Goal: Task Accomplishment & Management: Use online tool/utility

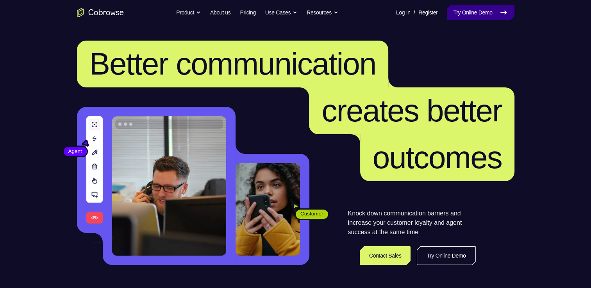
click at [464, 13] on link "Try Online Demo" at bounding box center [480, 13] width 67 height 16
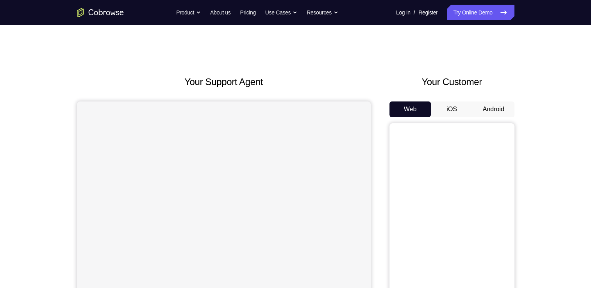
click at [492, 107] on button "Android" at bounding box center [494, 110] width 42 height 16
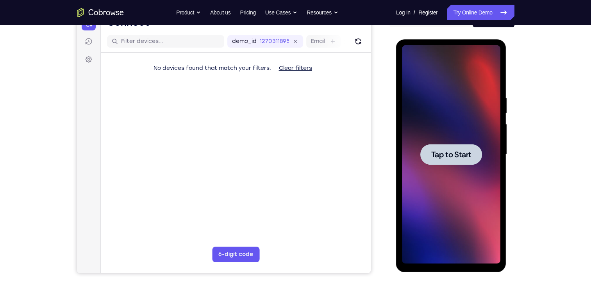
click at [428, 168] on div at bounding box center [451, 154] width 98 height 219
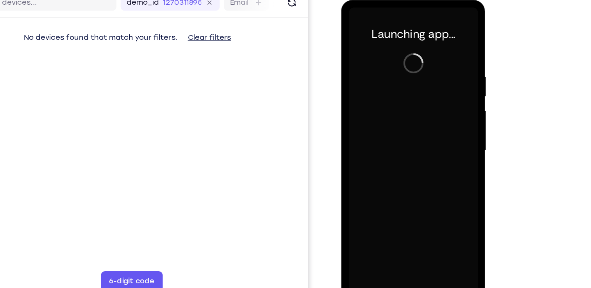
scroll to position [90, 0]
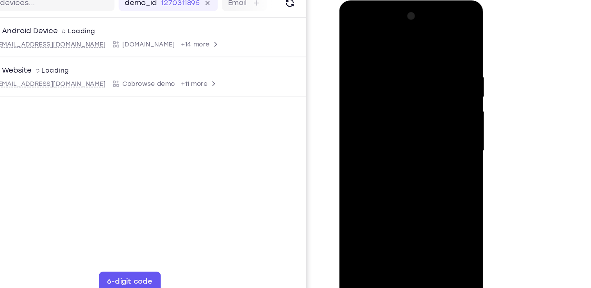
click at [397, 220] on div at bounding box center [394, 115] width 98 height 219
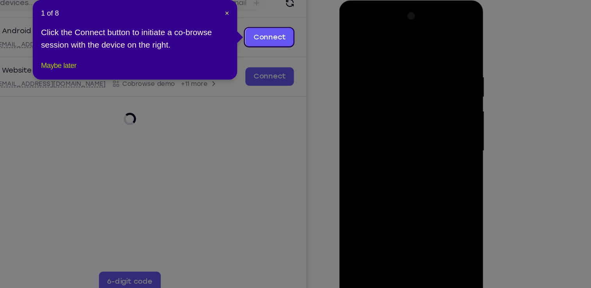
click at [183, 94] on button "Maybe later" at bounding box center [181, 88] width 27 height 9
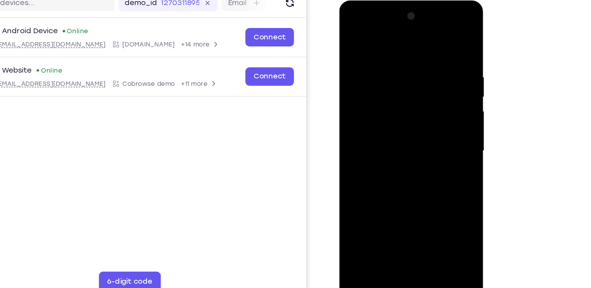
click at [423, 185] on div at bounding box center [394, 115] width 98 height 219
click at [351, 27] on div at bounding box center [394, 115] width 98 height 219
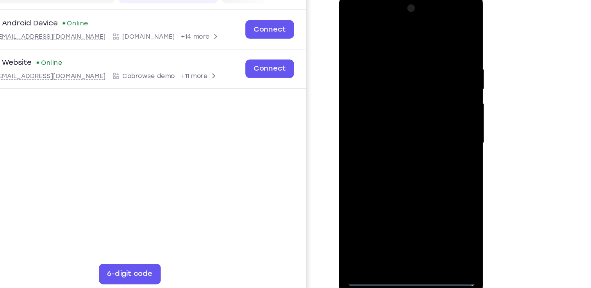
click at [423, 99] on div at bounding box center [394, 108] width 98 height 219
click at [386, 120] on div at bounding box center [394, 108] width 98 height 219
click at [392, 101] on div at bounding box center [394, 108] width 98 height 219
click at [391, 96] on div at bounding box center [394, 108] width 98 height 219
click at [393, 104] on div at bounding box center [394, 108] width 98 height 219
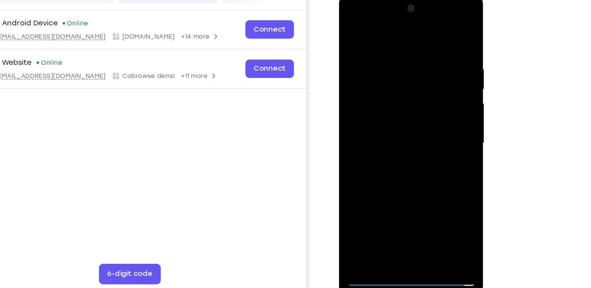
click at [393, 104] on div at bounding box center [394, 108] width 98 height 219
click at [388, 111] on div at bounding box center [394, 108] width 98 height 219
click at [396, 146] on div at bounding box center [394, 108] width 98 height 219
click at [440, 191] on div at bounding box center [394, 108] width 98 height 219
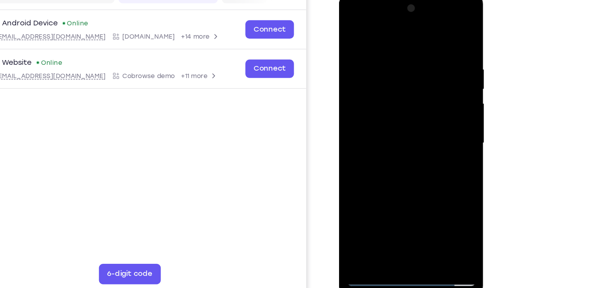
drag, startPoint x: 373, startPoint y: 34, endPoint x: 371, endPoint y: 19, distance: 15.3
click at [371, 19] on div at bounding box center [394, 108] width 98 height 219
drag, startPoint x: 424, startPoint y: 128, endPoint x: 431, endPoint y: 70, distance: 57.8
click at [431, 70] on div at bounding box center [394, 108] width 98 height 219
click at [437, 89] on div at bounding box center [394, 108] width 98 height 219
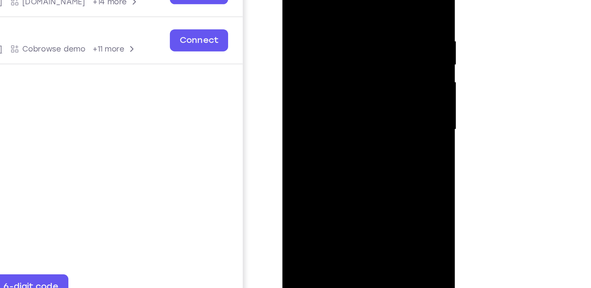
drag, startPoint x: 307, startPoint y: 61, endPoint x: 302, endPoint y: 105, distance: 43.7
click at [302, 105] on div at bounding box center [337, 64] width 98 height 219
click at [329, 2] on div at bounding box center [337, 64] width 98 height 219
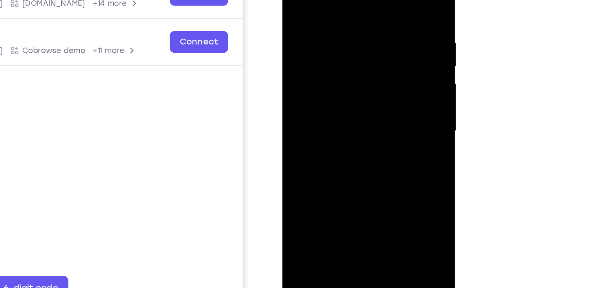
click at [340, 152] on div at bounding box center [337, 66] width 98 height 219
click at [364, 83] on div at bounding box center [337, 66] width 98 height 219
click at [362, 155] on div at bounding box center [337, 66] width 98 height 219
click at [372, 155] on div at bounding box center [337, 66] width 98 height 219
click at [376, 0] on div at bounding box center [337, 66] width 98 height 219
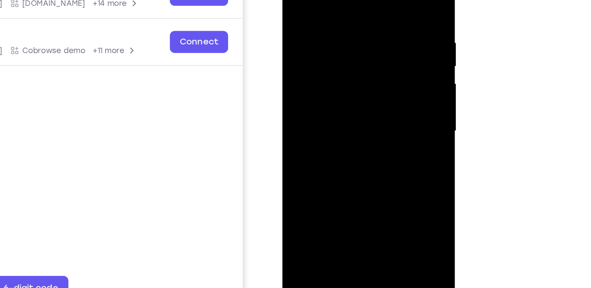
click at [357, 156] on div at bounding box center [337, 66] width 98 height 219
click at [341, 107] on div at bounding box center [337, 66] width 98 height 219
click at [330, 56] on div at bounding box center [337, 66] width 98 height 219
click at [321, 153] on div at bounding box center [337, 66] width 98 height 219
click at [373, 82] on div at bounding box center [337, 66] width 98 height 219
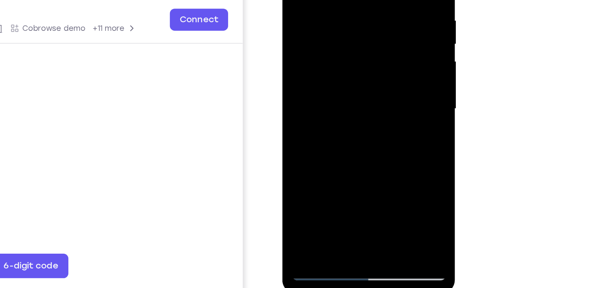
click at [371, 64] on div at bounding box center [337, 43] width 98 height 219
click at [376, 60] on div at bounding box center [337, 43] width 98 height 219
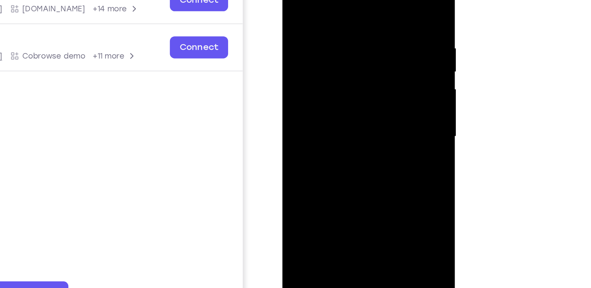
click at [293, 0] on div at bounding box center [337, 71] width 98 height 219
click at [332, 80] on div at bounding box center [337, 71] width 98 height 219
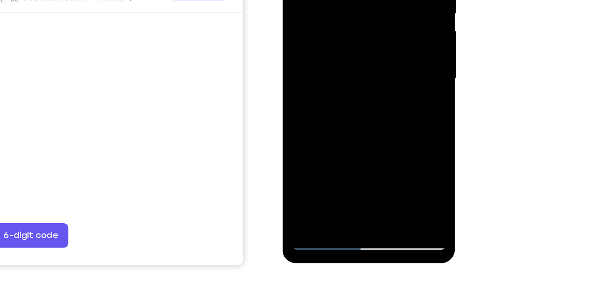
scroll to position [89, 0]
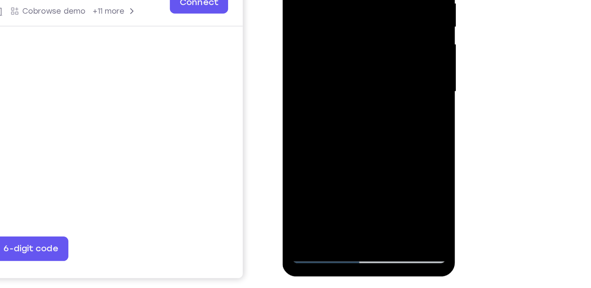
click at [337, 30] on div at bounding box center [337, 26] width 98 height 219
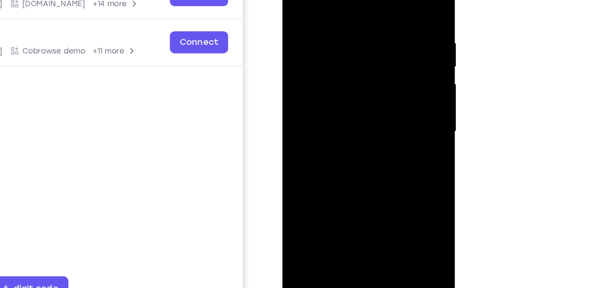
click at [297, 0] on div at bounding box center [337, 66] width 98 height 219
click at [355, 157] on div at bounding box center [337, 66] width 98 height 219
click at [332, 78] on div at bounding box center [337, 66] width 98 height 219
drag, startPoint x: 312, startPoint y: 14, endPoint x: 324, endPoint y: 118, distance: 103.8
click at [324, 118] on div at bounding box center [337, 66] width 98 height 219
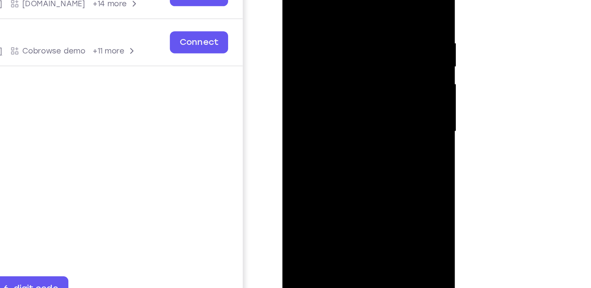
drag, startPoint x: 344, startPoint y: 58, endPoint x: 343, endPoint y: 149, distance: 91.4
click at [343, 149] on div at bounding box center [337, 66] width 98 height 219
drag, startPoint x: 345, startPoint y: 56, endPoint x: 336, endPoint y: 152, distance: 96.5
click at [336, 152] on div at bounding box center [337, 66] width 98 height 219
drag, startPoint x: 361, startPoint y: 34, endPoint x: 352, endPoint y: 139, distance: 105.4
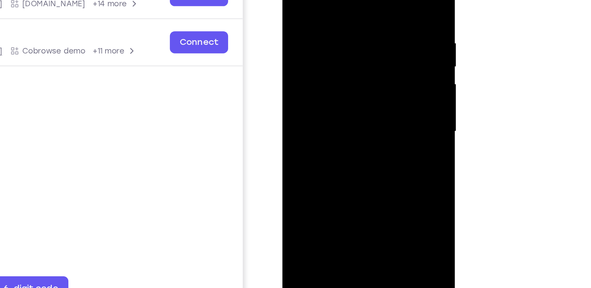
click at [352, 139] on div at bounding box center [337, 66] width 98 height 219
click at [295, 0] on div at bounding box center [337, 66] width 98 height 219
click at [336, 12] on div at bounding box center [337, 66] width 98 height 219
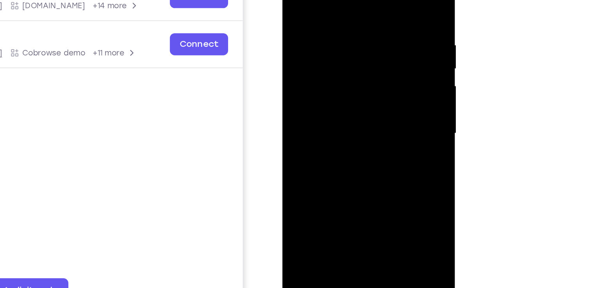
scroll to position [89, 0]
click at [379, 0] on div at bounding box center [337, 68] width 98 height 219
click at [358, 161] on div at bounding box center [337, 68] width 98 height 219
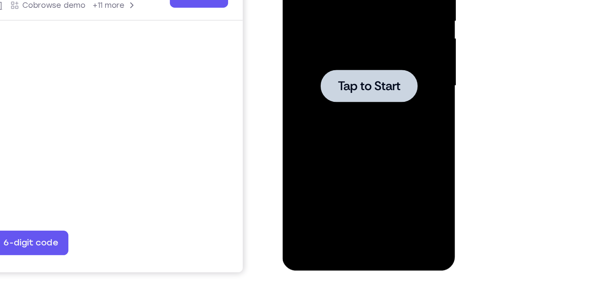
click at [344, 36] on div at bounding box center [337, 20] width 98 height 219
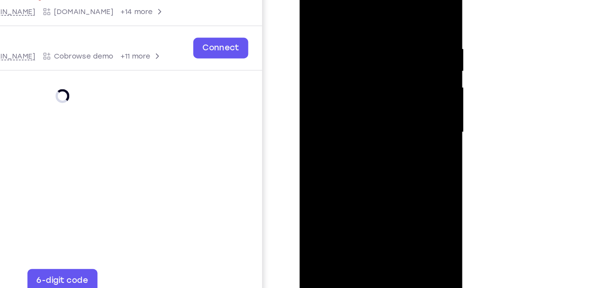
click at [353, 176] on div at bounding box center [354, 77] width 98 height 219
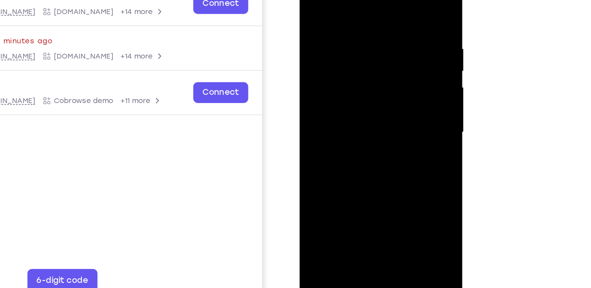
click at [356, 179] on div at bounding box center [354, 77] width 98 height 219
click at [385, 150] on div at bounding box center [354, 77] width 98 height 219
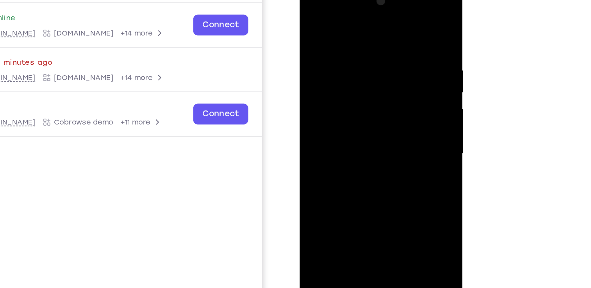
click at [312, 9] on div at bounding box center [354, 98] width 98 height 219
click at [380, 94] on div at bounding box center [354, 98] width 98 height 219
click at [345, 112] on div at bounding box center [354, 98] width 98 height 219
click at [366, 90] on div at bounding box center [354, 98] width 98 height 219
click at [394, 66] on div at bounding box center [354, 98] width 98 height 219
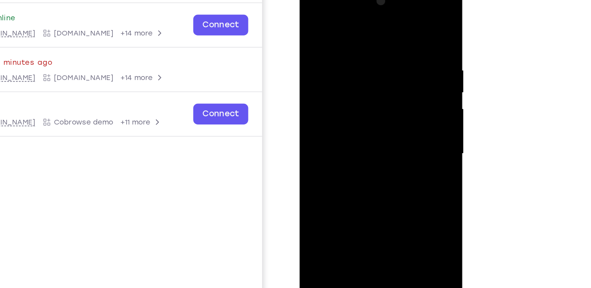
click at [338, 68] on div at bounding box center [354, 98] width 98 height 219
click at [346, 81] on div at bounding box center [354, 98] width 98 height 219
click at [346, 99] on div at bounding box center [354, 98] width 98 height 219
click at [349, 125] on div at bounding box center [354, 98] width 98 height 219
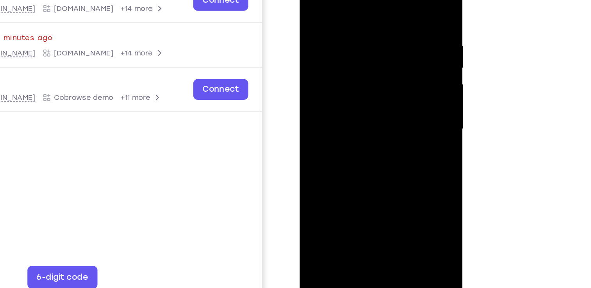
click at [357, 95] on div at bounding box center [354, 74] width 98 height 219
click at [355, 97] on div at bounding box center [354, 74] width 98 height 219
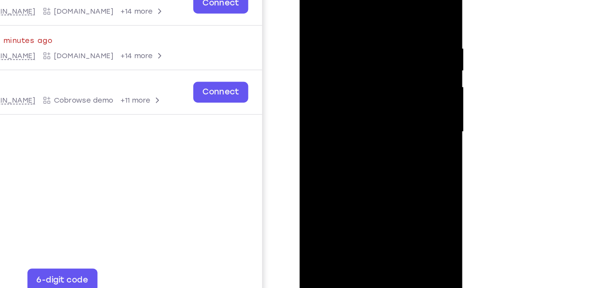
click at [382, 113] on div at bounding box center [354, 77] width 98 height 219
click at [400, 159] on div at bounding box center [354, 77] width 98 height 219
click at [376, 172] on div at bounding box center [354, 77] width 98 height 219
click at [356, 120] on div at bounding box center [354, 77] width 98 height 219
click at [350, 61] on div at bounding box center [354, 77] width 98 height 219
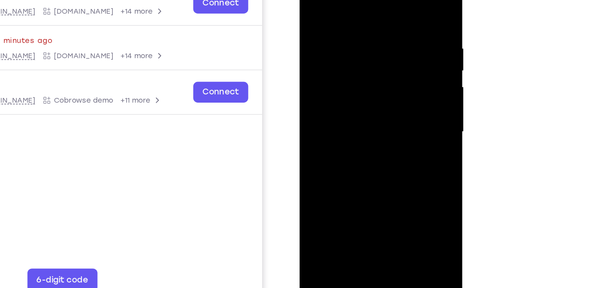
click at [338, 165] on div at bounding box center [354, 77] width 98 height 219
click at [391, 96] on div at bounding box center [354, 77] width 98 height 219
drag, startPoint x: 390, startPoint y: 52, endPoint x: 383, endPoint y: 64, distance: 14.0
click at [383, 64] on div at bounding box center [354, 77] width 98 height 219
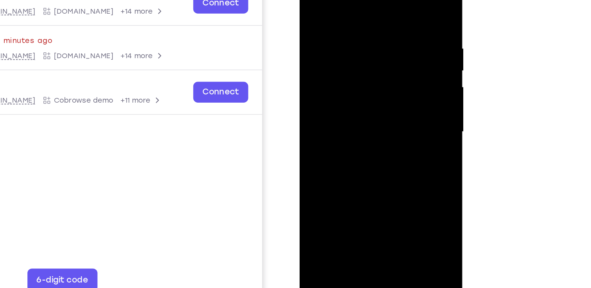
click at [341, 25] on div at bounding box center [354, 77] width 98 height 219
click at [361, 91] on div at bounding box center [354, 77] width 98 height 219
click at [343, 168] on div at bounding box center [354, 77] width 98 height 219
click at [315, 4] on div at bounding box center [354, 77] width 98 height 219
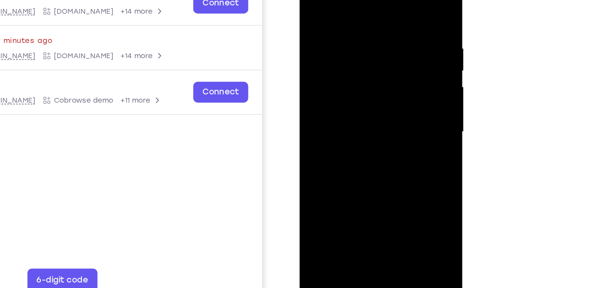
click at [314, 0] on div at bounding box center [354, 77] width 98 height 219
click at [345, 11] on div at bounding box center [354, 77] width 98 height 219
click at [399, 3] on div at bounding box center [354, 77] width 98 height 219
click at [369, 10] on div at bounding box center [354, 77] width 98 height 219
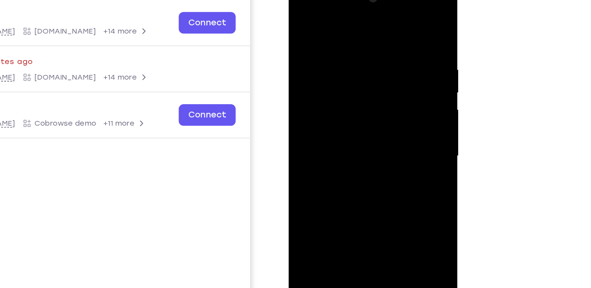
click at [386, 20] on div at bounding box center [344, 95] width 98 height 219
drag, startPoint x: 348, startPoint y: 104, endPoint x: 358, endPoint y: 37, distance: 67.6
click at [358, 37] on div at bounding box center [344, 95] width 98 height 219
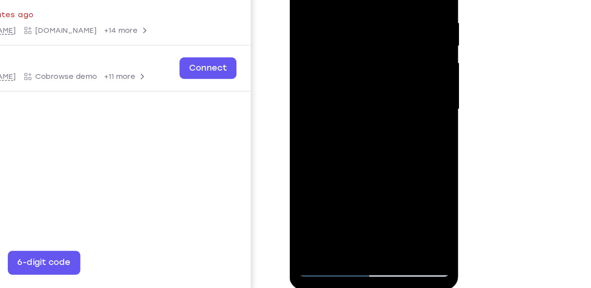
click at [364, 143] on div at bounding box center [345, 48] width 98 height 219
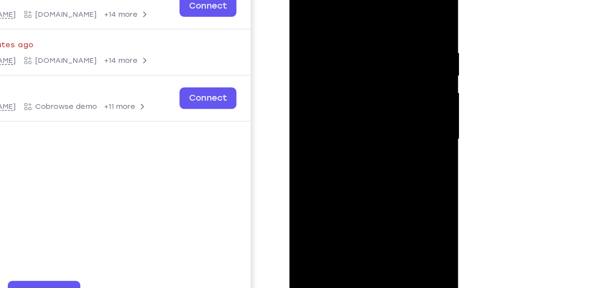
click at [309, 0] on div at bounding box center [345, 78] width 98 height 219
drag, startPoint x: 339, startPoint y: 116, endPoint x: 360, endPoint y: -3, distance: 120.9
click at [360, 0] on div at bounding box center [345, 78] width 98 height 219
drag, startPoint x: 357, startPoint y: 73, endPoint x: 347, endPoint y: 165, distance: 92.4
click at [347, 165] on div at bounding box center [345, 78] width 98 height 219
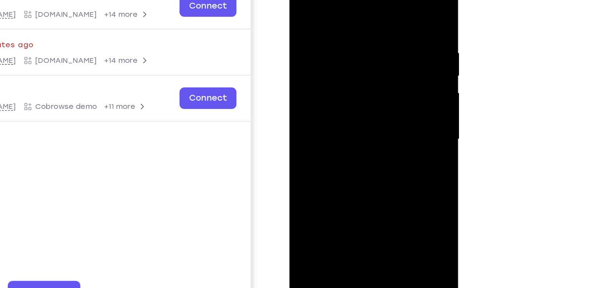
drag, startPoint x: 364, startPoint y: 103, endPoint x: 363, endPoint y: 128, distance: 25.4
click at [363, 128] on div at bounding box center [345, 78] width 98 height 219
click at [389, 90] on div at bounding box center [345, 78] width 98 height 219
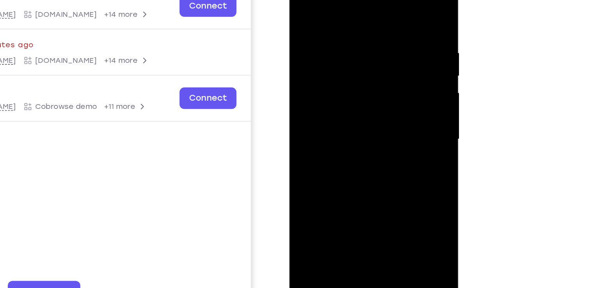
click at [389, 90] on div at bounding box center [345, 78] width 98 height 219
drag, startPoint x: 368, startPoint y: 129, endPoint x: 369, endPoint y: 86, distance: 43.8
click at [369, 86] on div at bounding box center [345, 78] width 98 height 219
click at [390, 58] on div at bounding box center [345, 78] width 98 height 219
drag, startPoint x: 361, startPoint y: 137, endPoint x: 362, endPoint y: 66, distance: 71.1
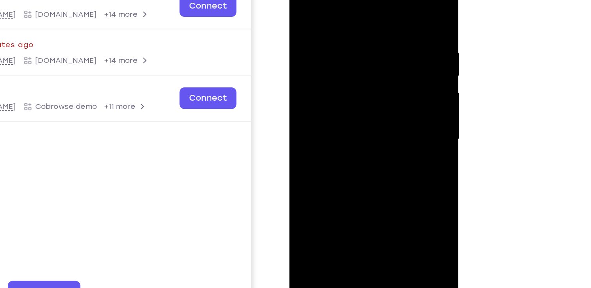
click at [362, 66] on div at bounding box center [345, 78] width 98 height 219
drag, startPoint x: 348, startPoint y: 137, endPoint x: 350, endPoint y: 71, distance: 65.7
click at [350, 71] on div at bounding box center [345, 78] width 98 height 219
drag, startPoint x: 355, startPoint y: 159, endPoint x: 354, endPoint y: 73, distance: 85.5
click at [354, 73] on div at bounding box center [345, 78] width 98 height 219
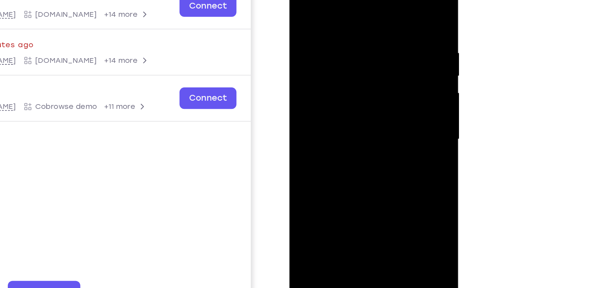
drag, startPoint x: 351, startPoint y: 135, endPoint x: 349, endPoint y: 85, distance: 50.0
click at [349, 85] on div at bounding box center [345, 78] width 98 height 219
drag, startPoint x: 354, startPoint y: 132, endPoint x: 357, endPoint y: 48, distance: 84.0
click at [357, 48] on div at bounding box center [345, 78] width 98 height 219
drag, startPoint x: 338, startPoint y: 125, endPoint x: 343, endPoint y: 70, distance: 55.7
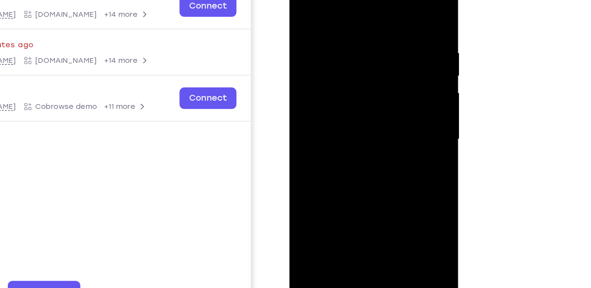
click at [343, 70] on div at bounding box center [345, 78] width 98 height 219
drag, startPoint x: 345, startPoint y: 124, endPoint x: 359, endPoint y: 30, distance: 94.7
click at [359, 30] on div at bounding box center [345, 78] width 98 height 219
drag, startPoint x: 361, startPoint y: 111, endPoint x: 366, endPoint y: 37, distance: 74.4
click at [366, 37] on div at bounding box center [345, 78] width 98 height 219
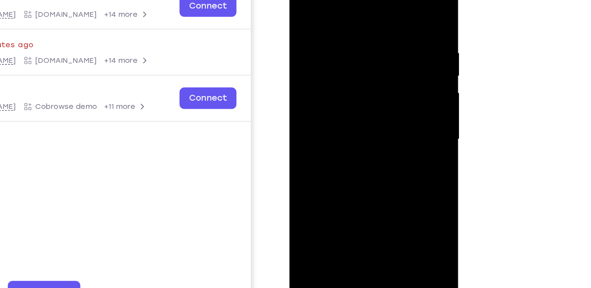
click at [386, 93] on div at bounding box center [345, 78] width 98 height 219
drag, startPoint x: 367, startPoint y: 101, endPoint x: 388, endPoint y: -9, distance: 112.1
click at [388, 0] on div at bounding box center [345, 78] width 98 height 219
drag, startPoint x: 374, startPoint y: 72, endPoint x: 377, endPoint y: 9, distance: 63.0
click at [377, 9] on div at bounding box center [345, 78] width 98 height 219
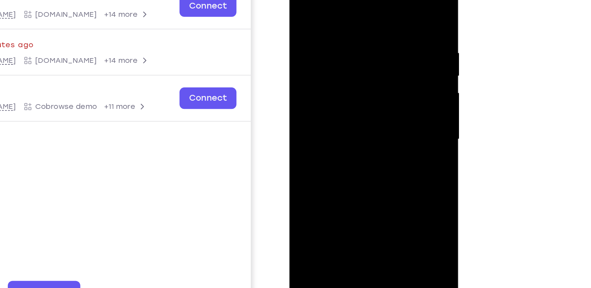
drag, startPoint x: 368, startPoint y: 40, endPoint x: 371, endPoint y: 95, distance: 54.8
click at [371, 95] on div at bounding box center [345, 78] width 98 height 219
drag, startPoint x: 372, startPoint y: 71, endPoint x: 375, endPoint y: 109, distance: 38.0
click at [375, 109] on div at bounding box center [345, 78] width 98 height 219
click at [387, 62] on div at bounding box center [345, 78] width 98 height 219
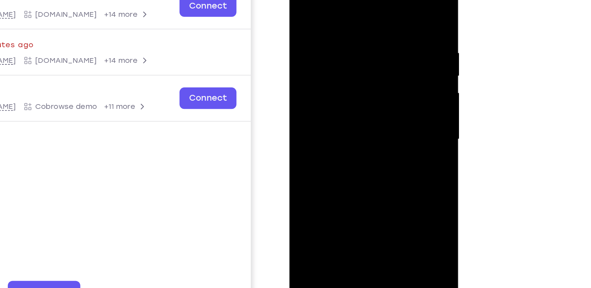
drag, startPoint x: 369, startPoint y: 132, endPoint x: 380, endPoint y: 14, distance: 118.5
click at [380, 14] on div at bounding box center [345, 78] width 98 height 219
click at [310, 172] on div at bounding box center [345, 78] width 98 height 219
drag, startPoint x: 339, startPoint y: 82, endPoint x: 339, endPoint y: 189, distance: 107.0
click at [339, 189] on div at bounding box center [345, 79] width 111 height 233
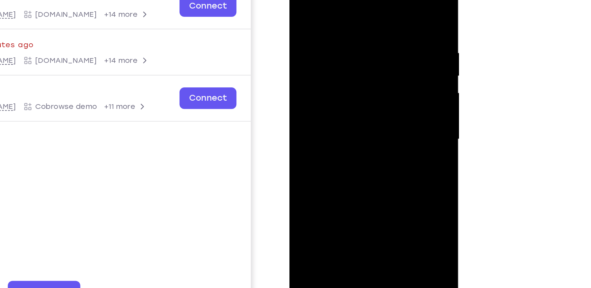
click at [337, 18] on div at bounding box center [345, 78] width 98 height 219
click at [386, 5] on div at bounding box center [345, 78] width 98 height 219
click at [365, 169] on div at bounding box center [345, 78] width 98 height 219
click at [304, 1] on div at bounding box center [345, 78] width 98 height 219
drag, startPoint x: 348, startPoint y: 74, endPoint x: 352, endPoint y: 130, distance: 55.6
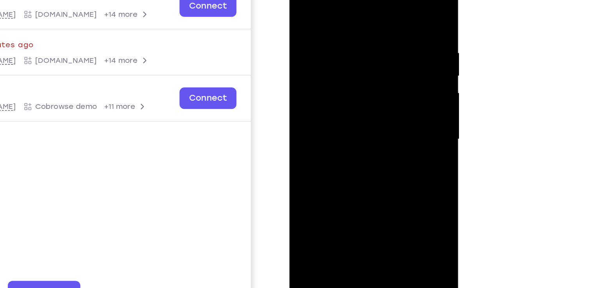
click at [352, 130] on div at bounding box center [345, 78] width 98 height 219
drag, startPoint x: 319, startPoint y: 97, endPoint x: 320, endPoint y: 79, distance: 18.0
click at [320, 79] on div at bounding box center [345, 78] width 98 height 219
drag, startPoint x: 359, startPoint y: 143, endPoint x: 362, endPoint y: 88, distance: 55.6
click at [362, 88] on div at bounding box center [345, 78] width 98 height 219
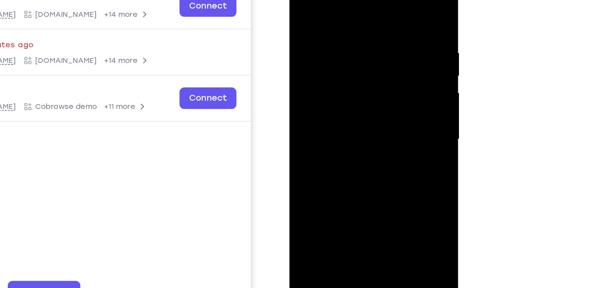
drag, startPoint x: 357, startPoint y: 114, endPoint x: 353, endPoint y: 52, distance: 63.0
click at [353, 52] on div at bounding box center [345, 78] width 98 height 219
drag, startPoint x: 366, startPoint y: 119, endPoint x: 369, endPoint y: 60, distance: 59.4
click at [369, 60] on div at bounding box center [345, 78] width 98 height 219
drag, startPoint x: 357, startPoint y: 123, endPoint x: 359, endPoint y: 52, distance: 70.3
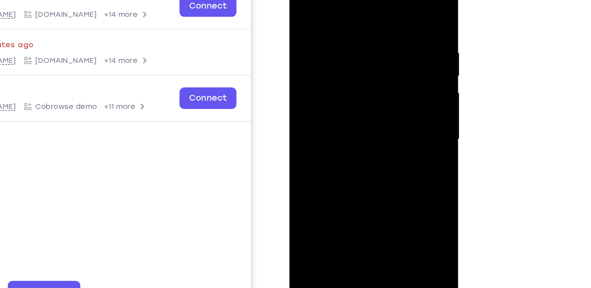
click at [359, 52] on div at bounding box center [345, 78] width 98 height 219
click at [323, 171] on div at bounding box center [345, 78] width 98 height 219
click at [346, 0] on div at bounding box center [345, 78] width 98 height 219
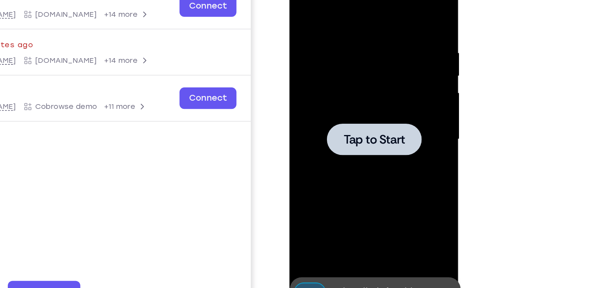
click at [345, 95] on div at bounding box center [345, 78] width 98 height 219
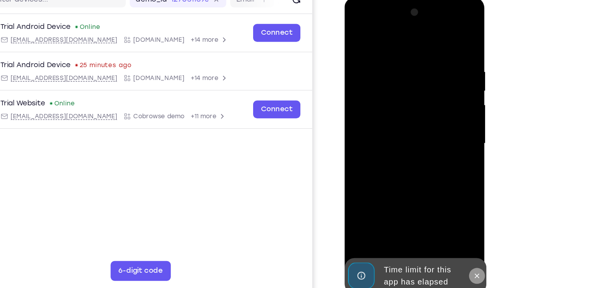
click at [446, 216] on icon at bounding box center [448, 216] width 6 height 6
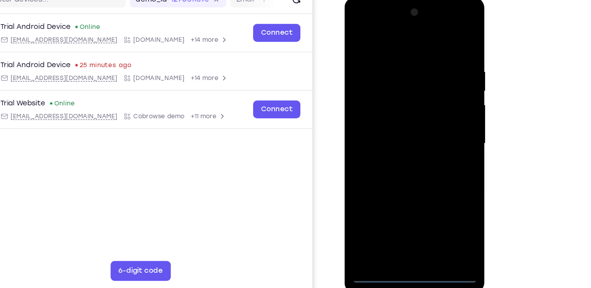
click at [407, 216] on div at bounding box center [399, 112] width 98 height 219
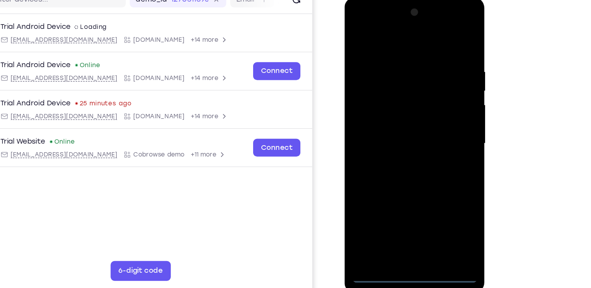
click at [441, 180] on div at bounding box center [399, 112] width 98 height 219
click at [359, 22] on div at bounding box center [399, 112] width 98 height 219
click at [430, 106] on div at bounding box center [399, 112] width 98 height 219
click at [410, 203] on div at bounding box center [399, 112] width 98 height 219
click at [396, 104] on div at bounding box center [399, 112] width 98 height 219
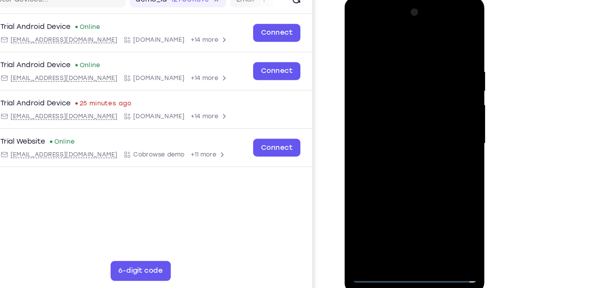
click at [358, 82] on div at bounding box center [399, 112] width 98 height 219
click at [371, 93] on div at bounding box center [399, 112] width 98 height 219
click at [387, 115] on div at bounding box center [399, 112] width 98 height 219
click at [385, 141] on div at bounding box center [399, 112] width 98 height 219
click at [386, 137] on div at bounding box center [399, 112] width 98 height 219
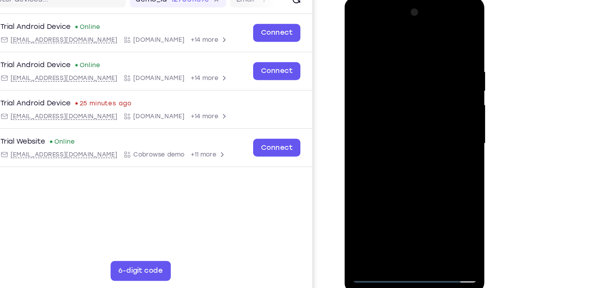
click at [404, 148] on div at bounding box center [399, 112] width 98 height 219
click at [444, 193] on div at bounding box center [399, 112] width 98 height 219
click at [383, 52] on div at bounding box center [399, 112] width 98 height 219
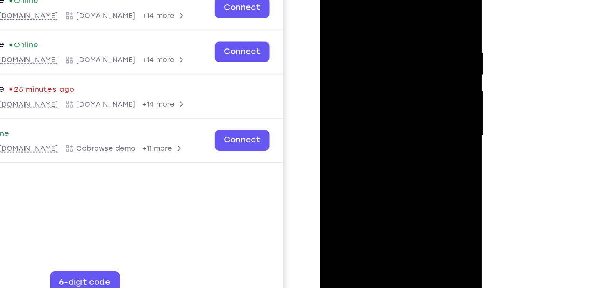
click at [414, 7] on div at bounding box center [375, 81] width 98 height 219
click at [394, 173] on div at bounding box center [375, 81] width 98 height 219
click at [367, 123] on div at bounding box center [375, 81] width 98 height 219
click at [397, 72] on div at bounding box center [375, 81] width 98 height 219
click at [349, 134] on div at bounding box center [375, 81] width 98 height 219
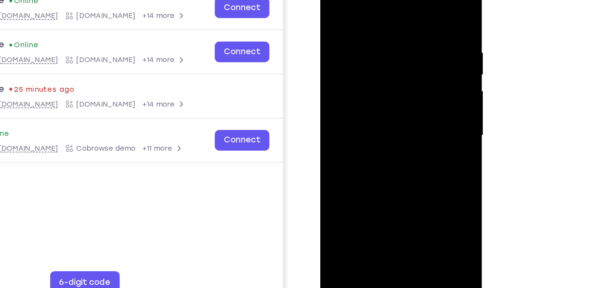
click at [409, 134] on div at bounding box center [375, 81] width 98 height 219
click at [412, 103] on div at bounding box center [375, 81] width 98 height 219
click at [386, 56] on div at bounding box center [375, 81] width 98 height 219
click at [403, 125] on div at bounding box center [375, 81] width 98 height 219
click at [413, 155] on div at bounding box center [375, 81] width 98 height 219
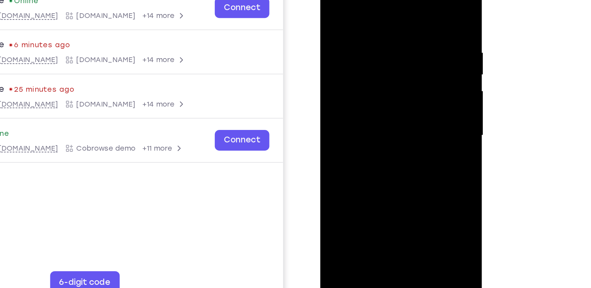
click at [413, 102] on div at bounding box center [375, 81] width 98 height 219
click at [333, 0] on div at bounding box center [375, 81] width 98 height 219
click at [332, 3] on div at bounding box center [375, 81] width 98 height 219
drag, startPoint x: 373, startPoint y: 48, endPoint x: 365, endPoint y: 143, distance: 96.1
click at [365, 143] on div at bounding box center [375, 81] width 98 height 219
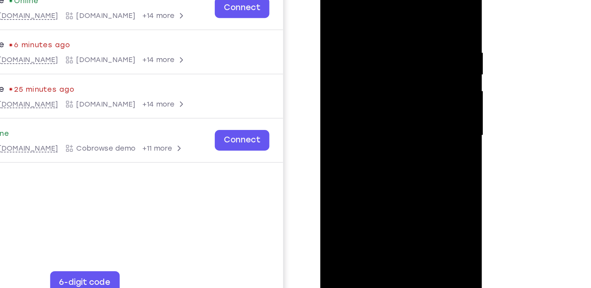
click at [358, 175] on div at bounding box center [375, 81] width 98 height 219
click at [338, 170] on div at bounding box center [375, 81] width 98 height 219
click at [417, 116] on div at bounding box center [375, 81] width 98 height 219
drag, startPoint x: 398, startPoint y: 120, endPoint x: 400, endPoint y: 77, distance: 42.2
click at [400, 77] on div at bounding box center [375, 81] width 98 height 219
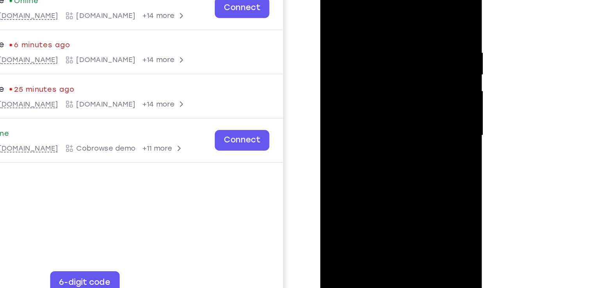
click at [420, 74] on div at bounding box center [375, 81] width 98 height 219
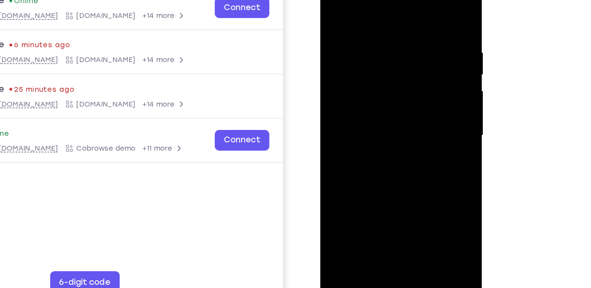
click at [420, 74] on div at bounding box center [375, 81] width 98 height 219
click at [353, 171] on div at bounding box center [375, 81] width 98 height 219
click at [381, 2] on div at bounding box center [375, 81] width 98 height 219
drag, startPoint x: 364, startPoint y: 11, endPoint x: 363, endPoint y: 82, distance: 71.5
click at [363, 82] on div at bounding box center [375, 81] width 98 height 219
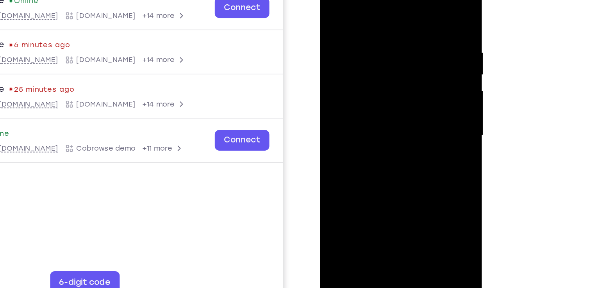
click at [362, 19] on div at bounding box center [375, 81] width 98 height 219
click at [345, 135] on div at bounding box center [375, 81] width 98 height 219
click at [416, 88] on div at bounding box center [375, 81] width 98 height 219
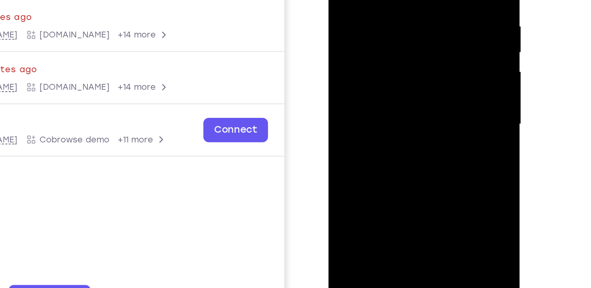
click at [426, 46] on div at bounding box center [383, 39] width 98 height 219
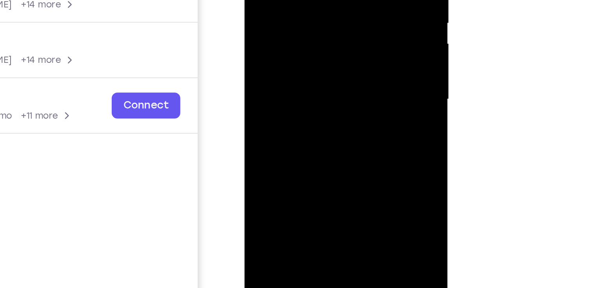
drag, startPoint x: 295, startPoint y: 74, endPoint x: 296, endPoint y: 46, distance: 27.8
click at [296, 46] on div at bounding box center [299, 2] width 98 height 219
click at [261, 94] on div at bounding box center [299, 2] width 98 height 219
drag, startPoint x: 304, startPoint y: -4, endPoint x: 303, endPoint y: 25, distance: 28.5
click at [303, 25] on div at bounding box center [299, 2] width 98 height 219
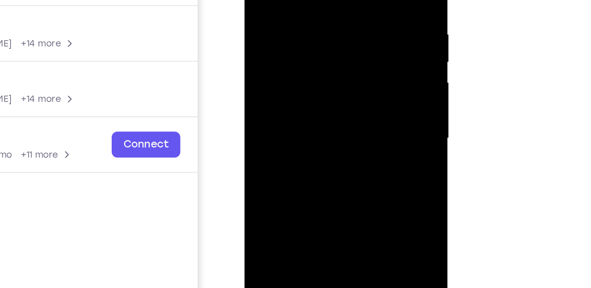
click at [286, 0] on div at bounding box center [299, 41] width 98 height 219
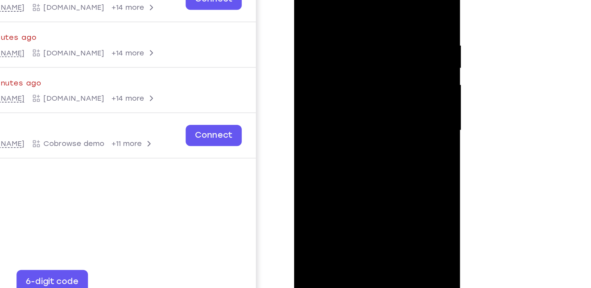
click at [390, 0] on div at bounding box center [349, 72] width 98 height 219
click at [366, 13] on div at bounding box center [349, 72] width 98 height 219
click at [389, 0] on div at bounding box center [349, 72] width 98 height 219
click at [364, 162] on div at bounding box center [349, 72] width 98 height 219
drag, startPoint x: 353, startPoint y: 66, endPoint x: 342, endPoint y: 111, distance: 46.6
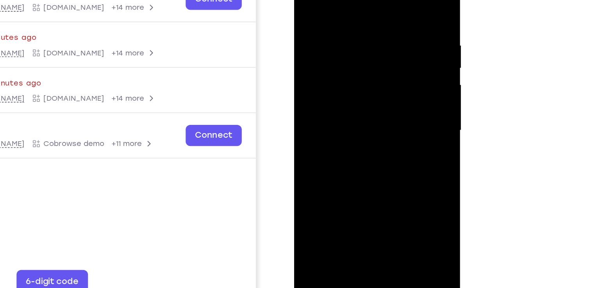
click at [342, 111] on div at bounding box center [349, 72] width 98 height 219
click at [333, 80] on div at bounding box center [349, 72] width 98 height 219
click at [305, 0] on div at bounding box center [349, 72] width 98 height 219
click at [309, 0] on div at bounding box center [349, 72] width 98 height 219
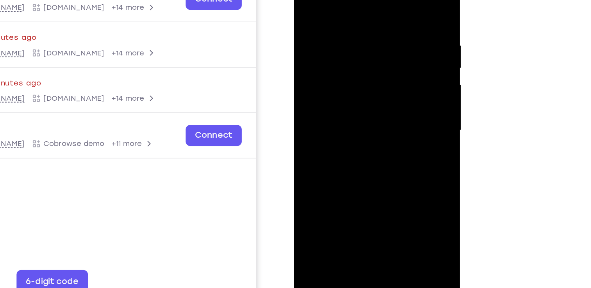
drag, startPoint x: 333, startPoint y: 37, endPoint x: 332, endPoint y: 117, distance: 80.1
click at [332, 117] on div at bounding box center [349, 72] width 98 height 219
